Goal: Information Seeking & Learning: Find specific fact

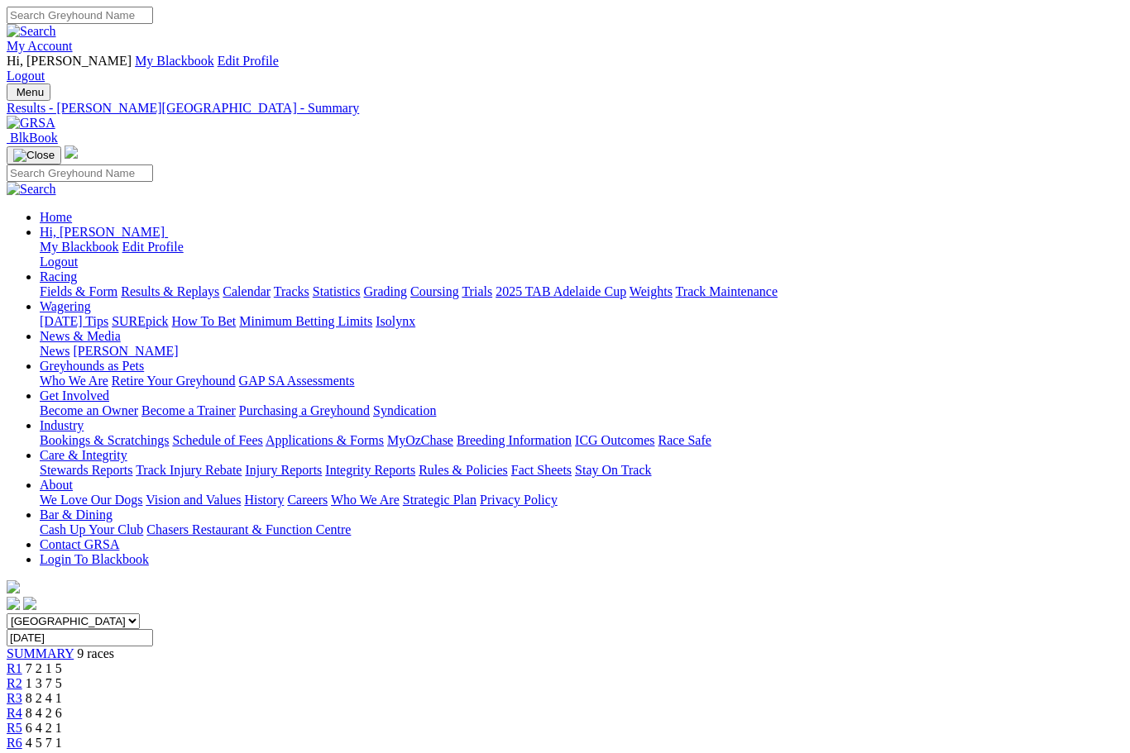
click at [210, 284] on link "Results & Replays" at bounding box center [170, 291] width 98 height 14
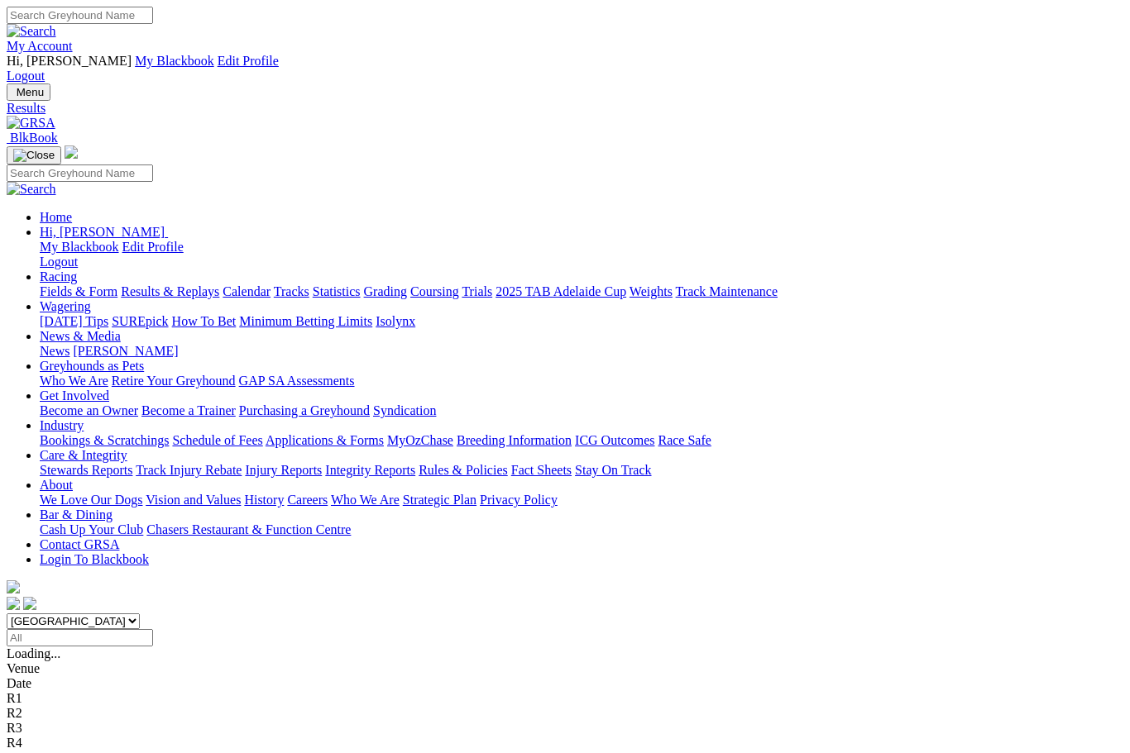
click at [153, 629] on input "Select date" at bounding box center [80, 637] width 146 height 17
type input "Thursday, 14 Aug 2025"
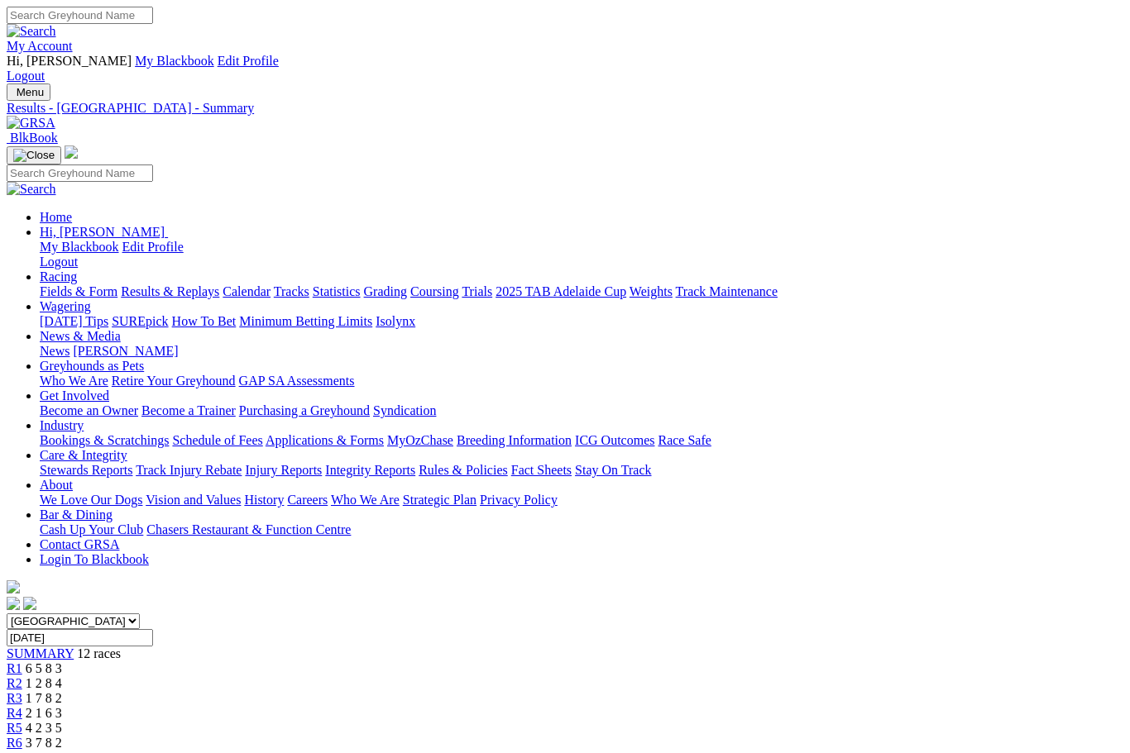
click at [55, 116] on img at bounding box center [31, 123] width 49 height 15
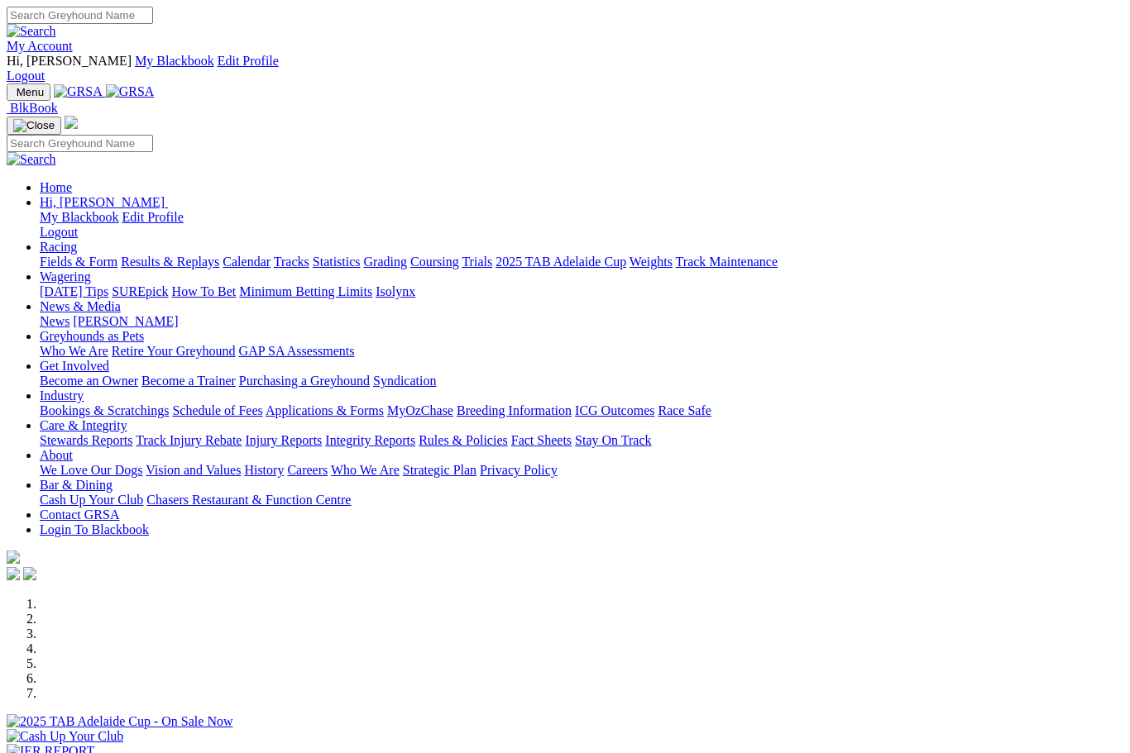
click at [796, 7] on div "My Account Hi, Christine My Blackbook Edit Profile Logout" at bounding box center [565, 45] width 1116 height 77
